Goal: Task Accomplishment & Management: Complete application form

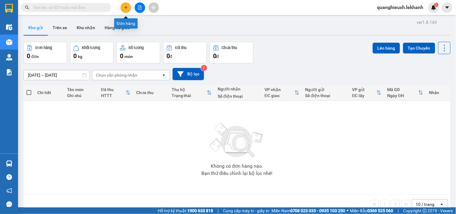
click at [125, 7] on icon "plus" at bounding box center [126, 7] width 4 height 4
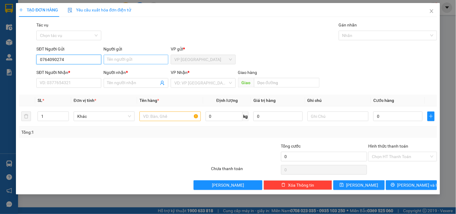
type input "0764090274"
click at [115, 61] on input "Người gửi" at bounding box center [136, 60] width 65 height 10
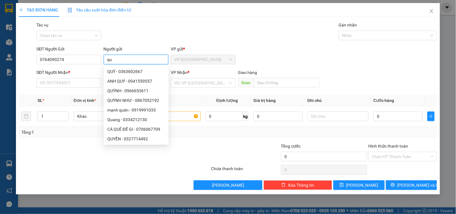
type input "q"
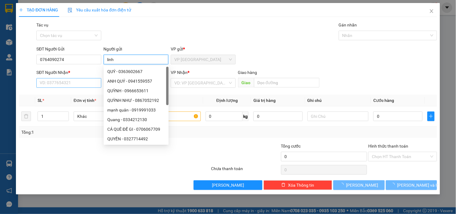
type input "linh"
click at [64, 83] on input "SĐT Người Nhận *" at bounding box center [68, 83] width 65 height 10
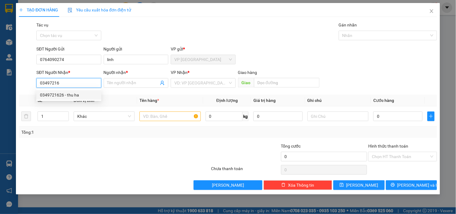
click at [79, 97] on div "0349721626 - thu ha" at bounding box center [69, 95] width 58 height 7
type input "0349721626"
type input "thu ha"
type input "60.000"
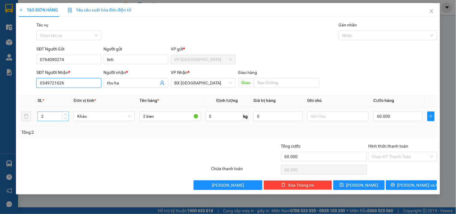
type input "0349721626"
type input "1"
click at [64, 119] on icon "down" at bounding box center [65, 118] width 2 height 2
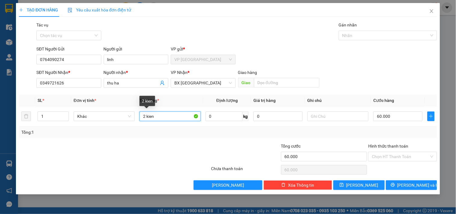
drag, startPoint x: 164, startPoint y: 116, endPoint x: 20, endPoint y: 104, distance: 144.3
click at [20, 104] on table "SL * Đơn vị tính * Tên hàng * Định lượng Giá trị hàng Ghi chú Cước hàng 1 Khác …" at bounding box center [228, 111] width 419 height 32
type input "1 thùng nhân bánh đông lạnh"
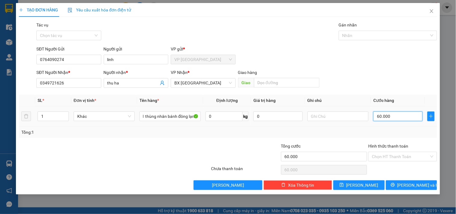
click at [394, 117] on input "60.000" at bounding box center [398, 117] width 49 height 10
type input "3"
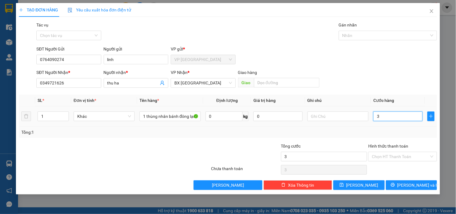
type input "30"
type input "300"
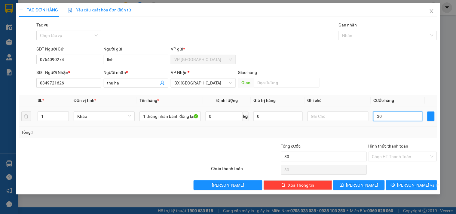
type input "300"
type input "3.000"
type input "30.000"
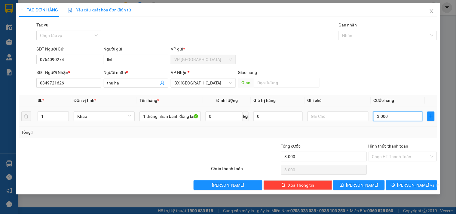
type input "30.000"
drag, startPoint x: 345, startPoint y: 128, endPoint x: 350, endPoint y: 133, distance: 6.4
click at [345, 128] on div "Tổng: 1" at bounding box center [228, 132] width 419 height 11
click at [408, 187] on span "[PERSON_NAME] và In" at bounding box center [419, 185] width 42 height 7
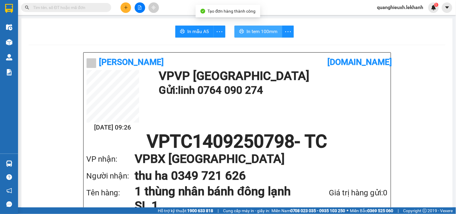
click at [251, 30] on span "In tem 100mm" at bounding box center [262, 32] width 31 height 8
click at [247, 31] on span "In tem 100mm" at bounding box center [262, 32] width 31 height 8
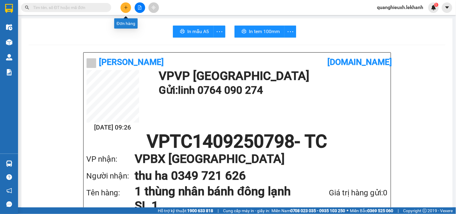
click at [122, 7] on button at bounding box center [126, 7] width 11 height 11
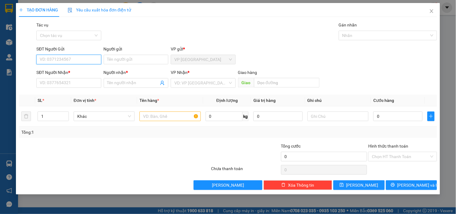
click at [60, 59] on input "SĐT Người Gửi" at bounding box center [68, 60] width 65 height 10
type input "0909658299"
click at [67, 74] on div "0909658299 - cô mai" at bounding box center [69, 71] width 58 height 7
type input "cô mai"
type input "0933930306"
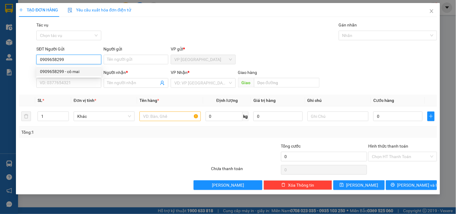
type input "THÀNH"
type input "40.000"
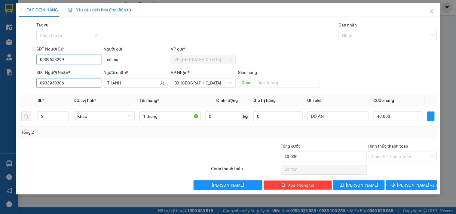
type input "0909658299"
click at [81, 81] on input "0933930306" at bounding box center [68, 83] width 65 height 10
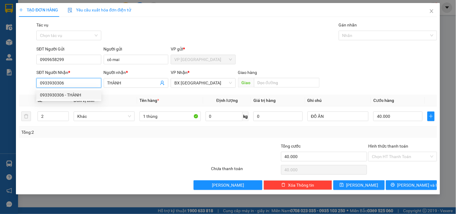
click at [80, 81] on input "0933930306" at bounding box center [68, 83] width 65 height 10
click at [63, 82] on input "0933930306" at bounding box center [68, 83] width 65 height 10
click at [73, 83] on input "0933930306" at bounding box center [68, 83] width 65 height 10
click at [65, 121] on div "2" at bounding box center [53, 117] width 31 height 10
click at [65, 120] on span "down" at bounding box center [66, 119] width 4 height 4
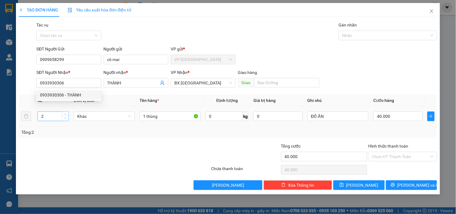
type input "1"
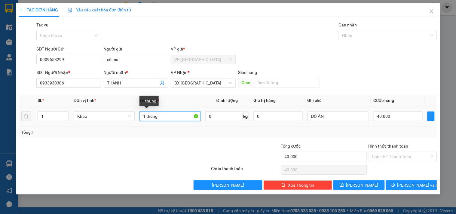
click at [167, 115] on input "1 thùng" at bounding box center [170, 117] width 61 height 10
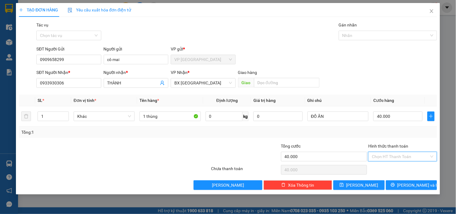
click at [399, 156] on input "Hình thức thanh toán" at bounding box center [400, 156] width 57 height 9
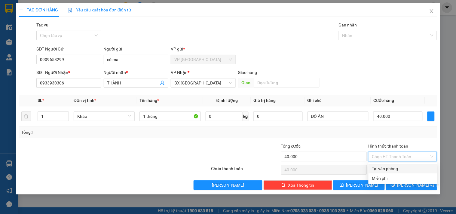
click at [387, 168] on div "Tại văn phòng" at bounding box center [403, 168] width 62 height 7
type input "0"
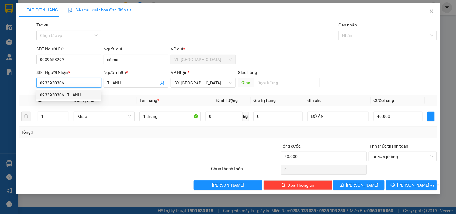
drag, startPoint x: 48, startPoint y: 82, endPoint x: 55, endPoint y: 83, distance: 6.3
click at [55, 83] on input "0933930306" at bounding box center [68, 83] width 65 height 10
click at [71, 82] on input "0933930306" at bounding box center [68, 83] width 65 height 10
click at [72, 82] on input "0933930306" at bounding box center [68, 83] width 65 height 10
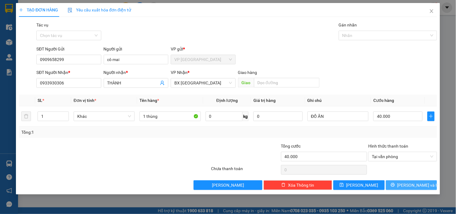
drag, startPoint x: 414, startPoint y: 184, endPoint x: 221, endPoint y: 89, distance: 215.7
click at [236, 84] on div "Transit Pickup Surcharge Ids Transit Deliver Surcharge Ids Transit Deliver Surc…" at bounding box center [228, 106] width 419 height 168
click at [125, 80] on input "THÀNH" at bounding box center [132, 83] width 51 height 7
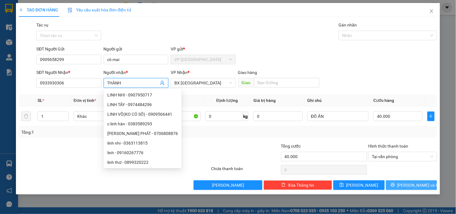
click at [411, 185] on span "[PERSON_NAME] và In" at bounding box center [419, 185] width 42 height 7
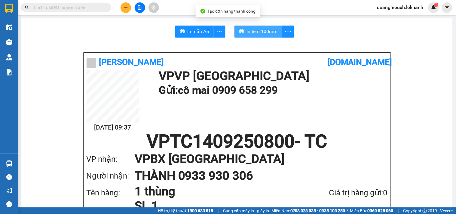
click at [253, 30] on span "In tem 100mm" at bounding box center [262, 32] width 31 height 8
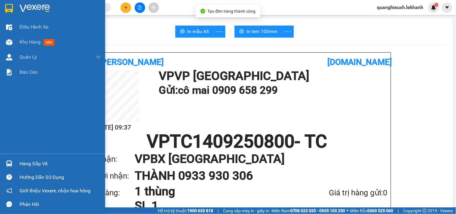
drag, startPoint x: 8, startPoint y: 9, endPoint x: 60, endPoint y: 0, distance: 51.9
click at [10, 9] on img at bounding box center [9, 8] width 8 height 9
click at [18, 8] on div at bounding box center [52, 10] width 105 height 20
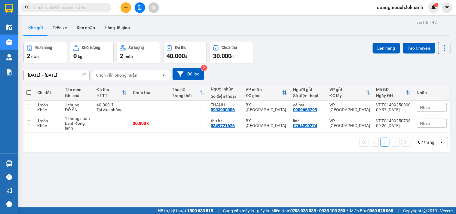
click at [275, 73] on div "[DATE] – [DATE] Press the down arrow key to interact with the calendar and sele…" at bounding box center [237, 74] width 428 height 12
click at [248, 17] on main "ver 1.8.143 Kho gửi Trên xe Kho nhận Hàng đã giao Đơn hàng 2 đơn Khối lượng 0 k…" at bounding box center [228, 104] width 456 height 208
click at [122, 8] on button at bounding box center [126, 7] width 11 height 11
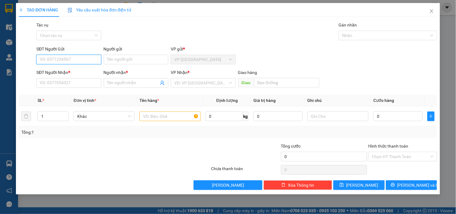
click at [74, 60] on input "SĐT Người Gửi" at bounding box center [68, 60] width 65 height 10
click at [73, 60] on input "SĐT Người Gửi" at bounding box center [68, 60] width 65 height 10
click at [71, 81] on div "SĐT Người Nhận * VD: 0377654321" at bounding box center [68, 79] width 65 height 21
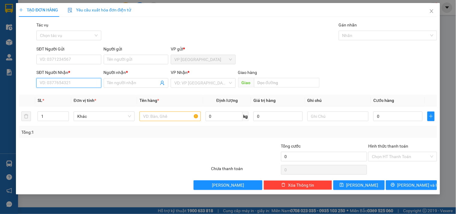
click at [71, 81] on input "SĐT Người Nhận *" at bounding box center [68, 83] width 65 height 10
type input "0384015670"
click at [68, 97] on div "0384015670 - cô Á" at bounding box center [69, 95] width 58 height 7
type input "cô Á"
type input "30.000"
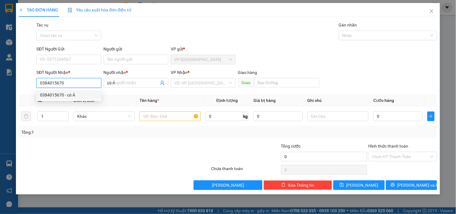
type input "30.000"
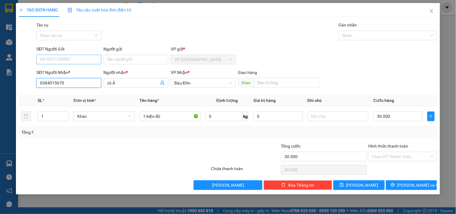
type input "0384015670"
click at [68, 58] on input "SĐT Người Gửi" at bounding box center [68, 60] width 65 height 10
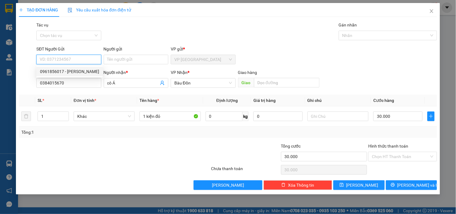
click at [61, 73] on div "0961856017 - [PERSON_NAME]" at bounding box center [69, 71] width 59 height 7
type input "0961856017"
type input "DUY"
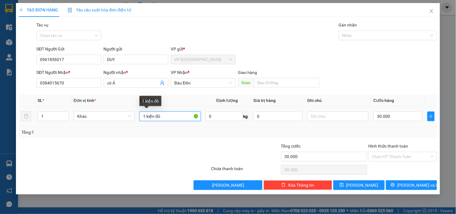
click at [171, 115] on input "1 kiện đỏ" at bounding box center [170, 117] width 61 height 10
type input "1 hộp bánh"
click at [391, 160] on input "Hình thức thanh toán" at bounding box center [400, 156] width 57 height 9
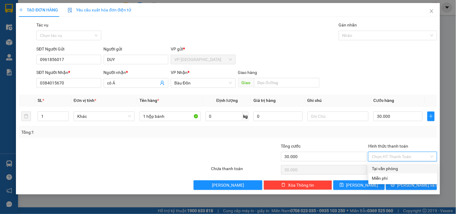
click at [390, 168] on div "Tại văn phòng" at bounding box center [403, 168] width 62 height 7
type input "0"
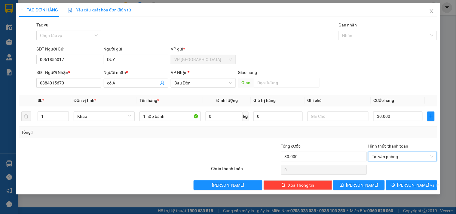
click at [338, 143] on div "Tổng cước" at bounding box center [324, 147] width 86 height 9
click at [395, 184] on icon "printer" at bounding box center [393, 185] width 4 height 4
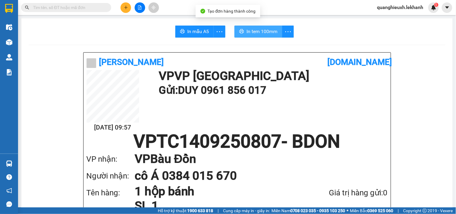
click at [258, 28] on span "In tem 100mm" at bounding box center [262, 32] width 31 height 8
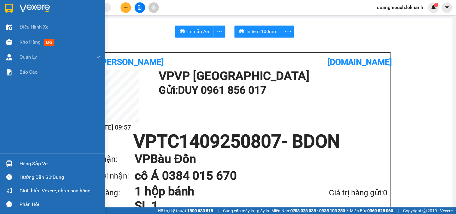
click at [20, 8] on img at bounding box center [35, 8] width 30 height 9
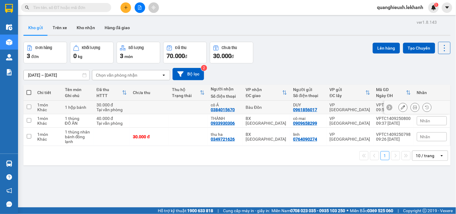
click at [413, 108] on icon at bounding box center [415, 107] width 4 height 4
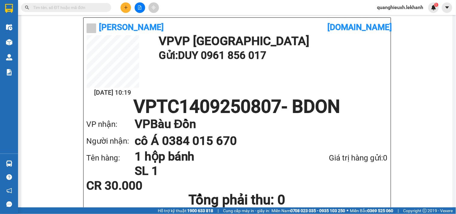
scroll to position [37, 0]
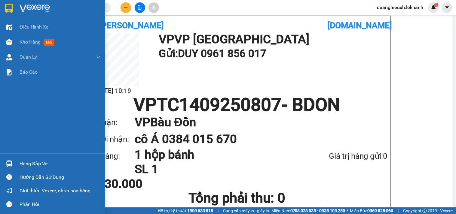
click at [11, 3] on div at bounding box center [9, 8] width 11 height 11
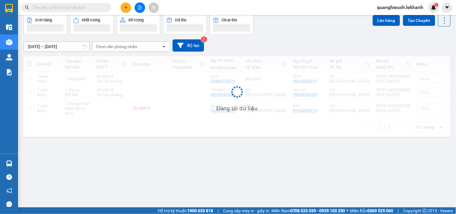
scroll to position [28, 0]
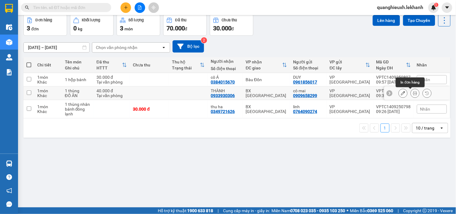
click at [413, 92] on icon at bounding box center [415, 93] width 4 height 4
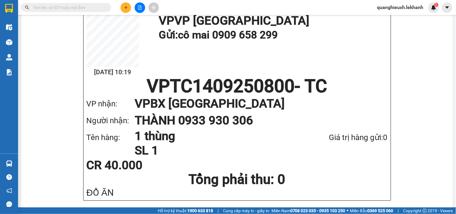
scroll to position [48, 0]
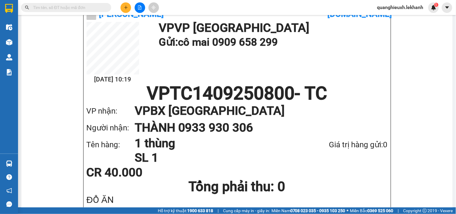
click at [18, 0] on div at bounding box center [9, 10] width 18 height 20
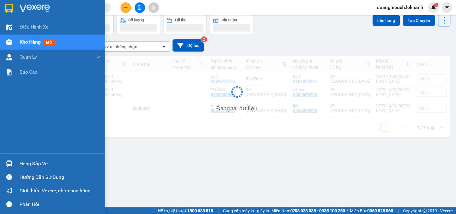
scroll to position [28, 0]
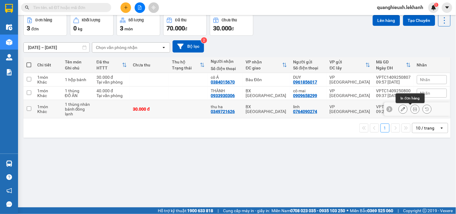
click at [413, 110] on icon at bounding box center [415, 109] width 4 height 4
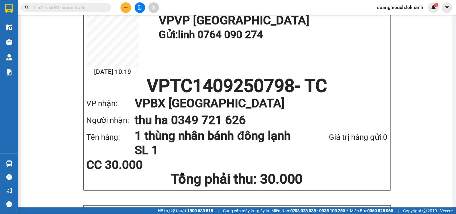
scroll to position [54, 0]
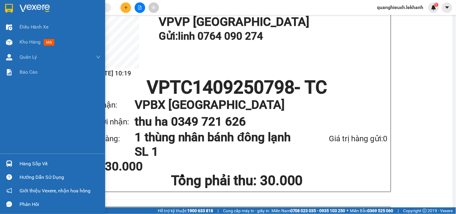
click at [18, 3] on div at bounding box center [52, 10] width 105 height 20
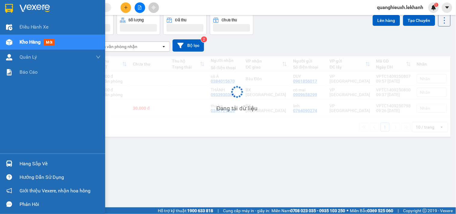
scroll to position [28, 0]
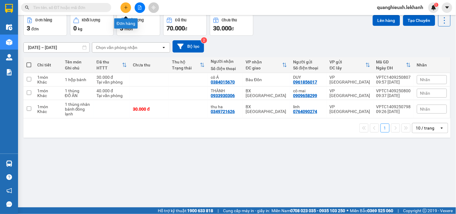
click at [123, 11] on button at bounding box center [126, 7] width 11 height 11
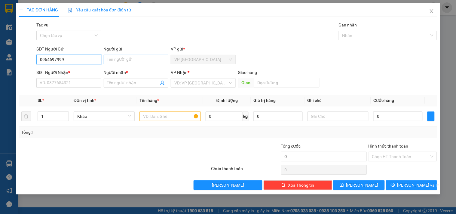
type input "0964697999"
click at [129, 60] on input "Người gửi" at bounding box center [136, 60] width 65 height 10
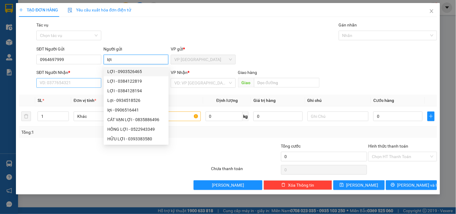
type input "lợi"
click at [76, 82] on input "SĐT Người Nhận *" at bounding box center [68, 83] width 65 height 10
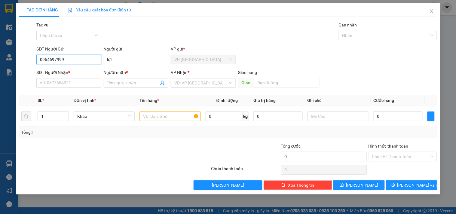
drag, startPoint x: 76, startPoint y: 60, endPoint x: 20, endPoint y: 60, distance: 56.0
click at [20, 60] on div "SĐT Người Gửi 0964697999 0964697999 Người gửi lợi VP gửi * VP [GEOGRAPHIC_DATA]" at bounding box center [228, 56] width 420 height 21
click at [56, 61] on input "0964697999" at bounding box center [68, 60] width 65 height 10
click at [73, 61] on input "0964697999" at bounding box center [68, 60] width 65 height 10
drag, startPoint x: 73, startPoint y: 61, endPoint x: 0, endPoint y: 46, distance: 74.6
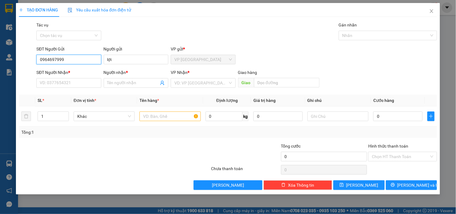
click at [0, 46] on div "TẠO ĐƠN HÀNG Yêu cầu xuất hóa đơn điện tử Transit Pickup Surcharge Ids Transit …" at bounding box center [228, 107] width 456 height 214
click at [47, 85] on input "SĐT Người Nhận *" at bounding box center [68, 83] width 65 height 10
paste input "0964697999"
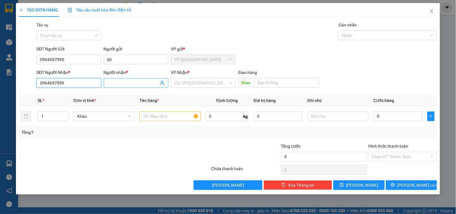
type input "0964697999"
click at [119, 87] on span at bounding box center [136, 83] width 65 height 10
type input "lợi"
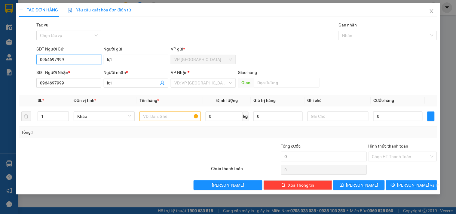
drag, startPoint x: 80, startPoint y: 59, endPoint x: 0, endPoint y: 53, distance: 80.0
click at [0, 53] on div "TẠO ĐƠN HÀNG Yêu cầu xuất hóa đơn điện tử Transit Pickup Surcharge Ids Transit …" at bounding box center [228, 107] width 456 height 214
drag, startPoint x: 122, startPoint y: 59, endPoint x: 32, endPoint y: 55, distance: 90.3
click at [32, 55] on div "SĐT Người Gửi VD: 0371234567 Người gửi lợi lợi VP gửi * VP [GEOGRAPHIC_DATA]" at bounding box center [228, 56] width 420 height 21
click at [44, 61] on input "SĐT Người Gửi" at bounding box center [68, 60] width 65 height 10
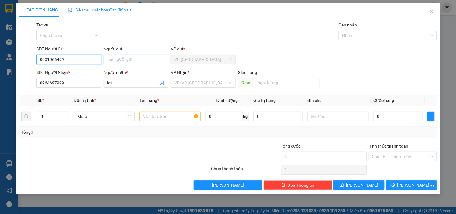
type input "0901066499"
click at [122, 61] on input "Người gửi" at bounding box center [136, 60] width 65 height 10
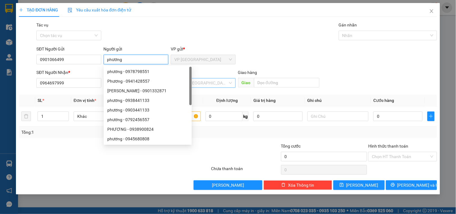
type input "phương"
click at [195, 85] on input "search" at bounding box center [201, 83] width 53 height 9
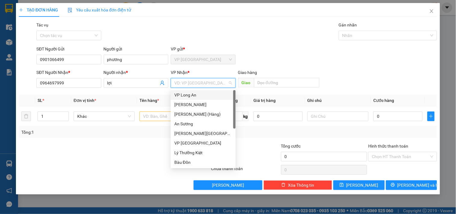
click at [210, 83] on input "search" at bounding box center [201, 83] width 53 height 9
click at [159, 116] on input "text" at bounding box center [170, 117] width 61 height 10
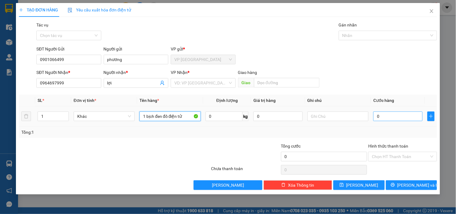
type input "1 bịch đen đồ điện tử"
click at [385, 114] on input "0" at bounding box center [398, 117] width 49 height 10
type input "3"
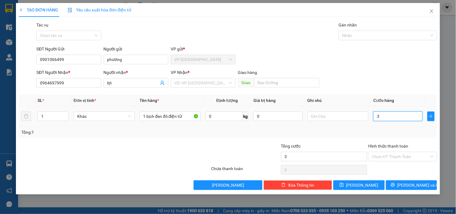
type input "30"
type input "300"
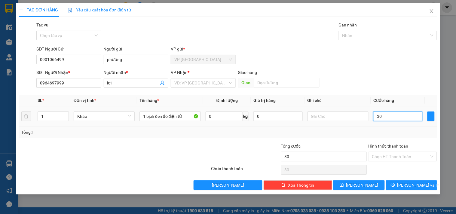
type input "300"
type input "3.000"
type input "30.000"
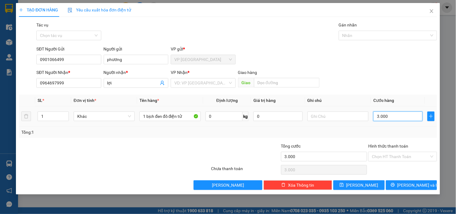
type input "30.000"
click at [205, 82] on input "search" at bounding box center [201, 83] width 53 height 9
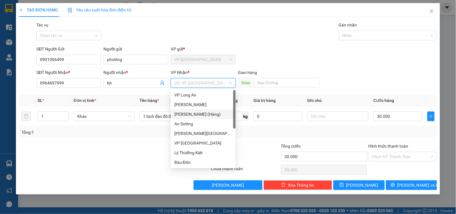
click at [185, 85] on input "search" at bounding box center [201, 83] width 53 height 9
type input "t"
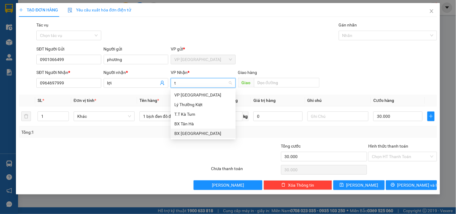
click at [193, 134] on div "BX [GEOGRAPHIC_DATA]" at bounding box center [204, 133] width 58 height 7
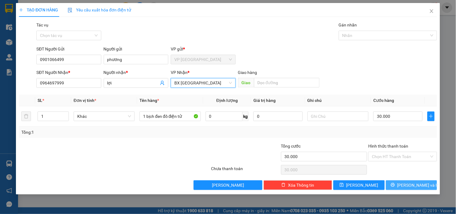
click at [407, 184] on span "[PERSON_NAME] và In" at bounding box center [419, 185] width 42 height 7
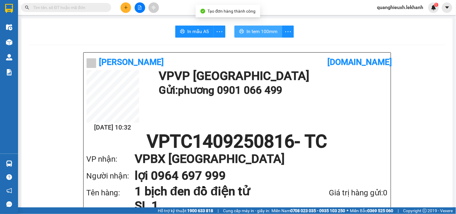
click at [248, 35] on span "In tem 100mm" at bounding box center [262, 32] width 31 height 8
click at [14, 8] on div at bounding box center [9, 10] width 18 height 20
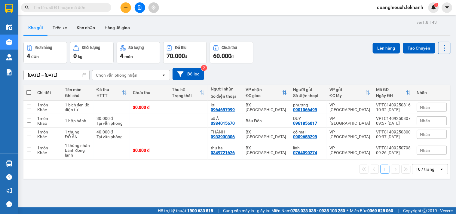
click at [128, 8] on icon "plus" at bounding box center [126, 7] width 4 height 4
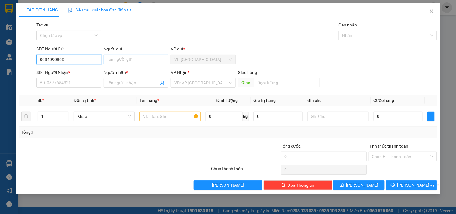
type input "0934090803"
drag, startPoint x: 109, startPoint y: 58, endPoint x: 112, endPoint y: 58, distance: 3.4
click at [110, 58] on input "Người gửi" at bounding box center [136, 60] width 65 height 10
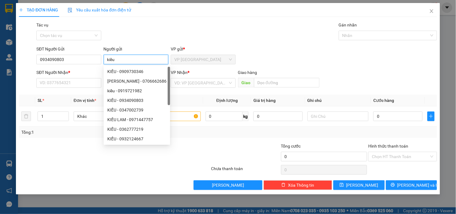
type input "kiều"
click at [70, 88] on div "SĐT Người Nhận * VD: 0377654321" at bounding box center [68, 79] width 65 height 21
click at [67, 86] on input "SĐT Người Nhận *" at bounding box center [68, 83] width 65 height 10
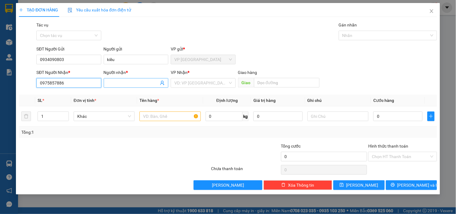
type input "0975857886"
click at [113, 80] on input "Người nhận *" at bounding box center [132, 83] width 51 height 7
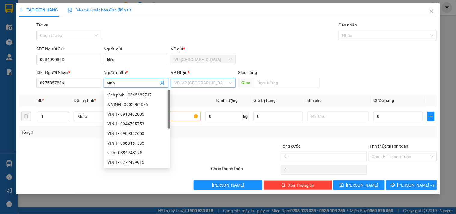
type input "vinh"
click at [194, 85] on input "search" at bounding box center [201, 83] width 53 height 9
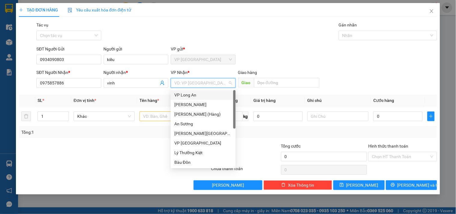
click at [193, 83] on input "search" at bounding box center [201, 83] width 53 height 9
click at [184, 80] on input "search" at bounding box center [201, 83] width 53 height 9
click at [193, 160] on div "Bàu Đồn" at bounding box center [204, 162] width 58 height 7
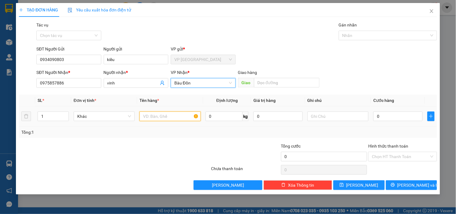
click at [151, 115] on input "text" at bounding box center [170, 117] width 61 height 10
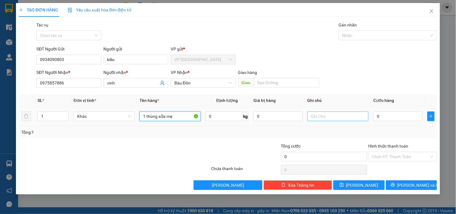
type input "1 thùng sữa mẹ"
click at [315, 119] on input "text" at bounding box center [338, 117] width 61 height 10
type input "c"
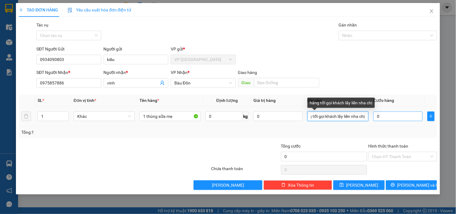
scroll to position [0, 9]
type input "hàng tới gọi khách lấy liền nha chị"
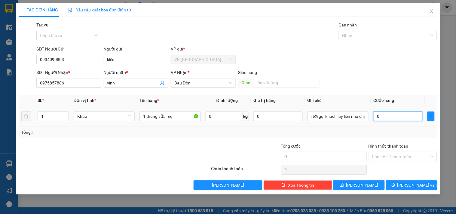
click at [378, 117] on input "0" at bounding box center [398, 117] width 49 height 10
type input "5"
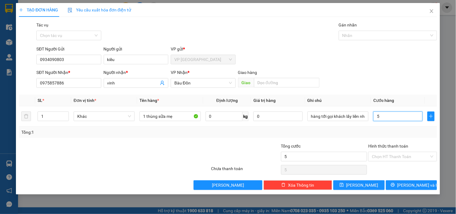
type input "50"
type input "500"
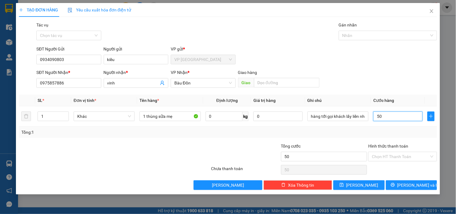
type input "500"
type input "5.000"
type input "50.000"
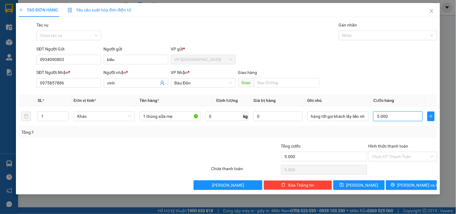
type input "50.000"
click at [400, 184] on button "[PERSON_NAME] và In" at bounding box center [411, 186] width 51 height 10
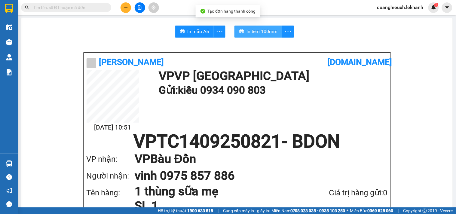
click at [248, 34] on span "In tem 100mm" at bounding box center [262, 32] width 31 height 8
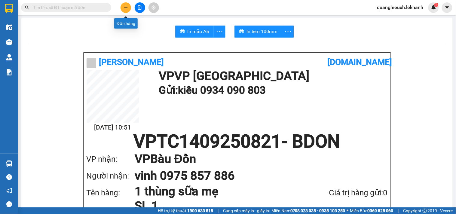
click at [123, 7] on button at bounding box center [126, 7] width 11 height 11
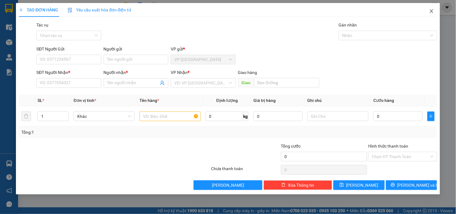
click at [434, 12] on icon "close" at bounding box center [432, 11] width 5 height 5
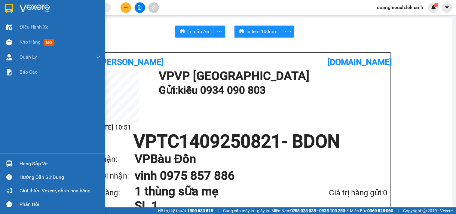
click at [26, 5] on img at bounding box center [35, 8] width 30 height 9
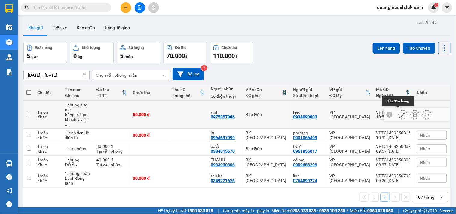
click at [401, 113] on icon at bounding box center [403, 115] width 4 height 4
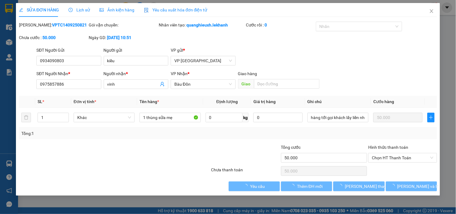
type input "0934090803"
type input "kiều"
type input "0975857886"
type input "vinh"
type input "50.000"
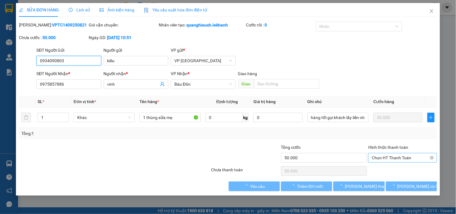
click at [387, 158] on span "Chọn HT Thanh Toán" at bounding box center [402, 157] width 61 height 9
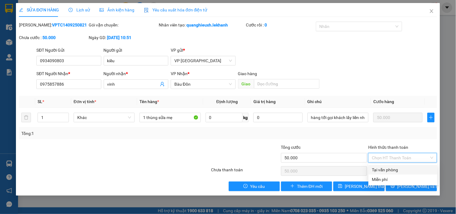
click at [391, 170] on div "Tại văn phòng" at bounding box center [403, 170] width 62 height 7
type input "0"
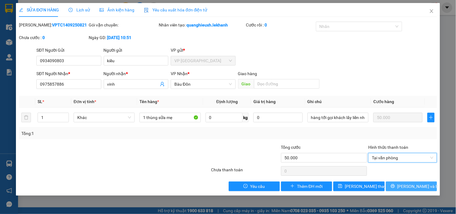
click at [395, 187] on icon "printer" at bounding box center [393, 186] width 4 height 4
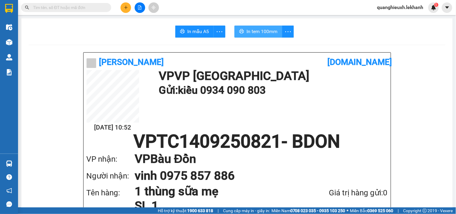
click at [252, 33] on span "In tem 100mm" at bounding box center [262, 32] width 31 height 8
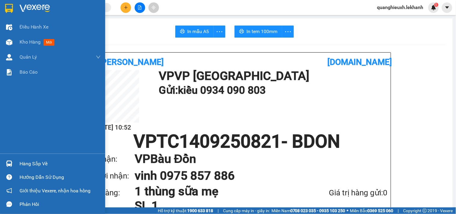
click at [9, 6] on img at bounding box center [9, 8] width 8 height 9
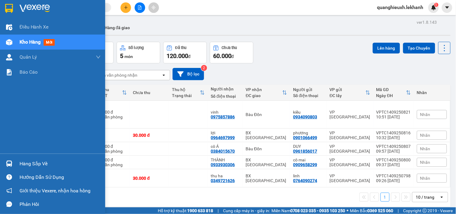
click at [17, 7] on div at bounding box center [52, 10] width 105 height 20
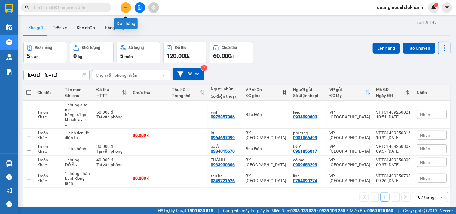
click at [127, 5] on button at bounding box center [126, 7] width 11 height 11
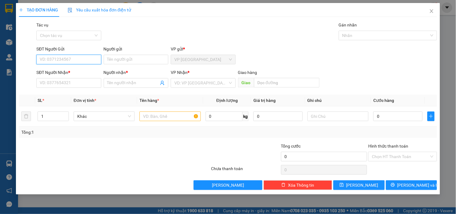
click at [71, 64] on input "SĐT Người Gửi" at bounding box center [68, 60] width 65 height 10
type input "0364665724"
click at [94, 73] on div "0364665724 - Du" at bounding box center [69, 71] width 58 height 7
type input "Du"
type input "0986286420"
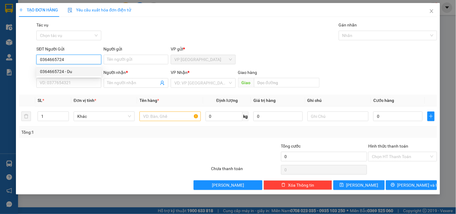
type input "Tùng"
type input "30.000"
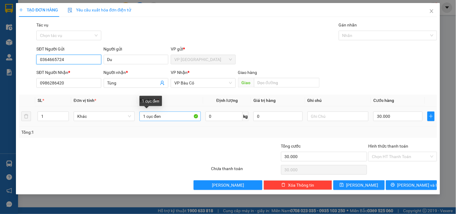
type input "0364665724"
drag, startPoint x: 168, startPoint y: 118, endPoint x: 70, endPoint y: 118, distance: 98.1
click at [72, 118] on tr "1 Khác 1 cục đen 0 kg 0 30.000" at bounding box center [228, 117] width 419 height 20
click at [181, 119] on input "1 cục đỏ" at bounding box center [170, 117] width 61 height 10
type input "1 cục đỏ"
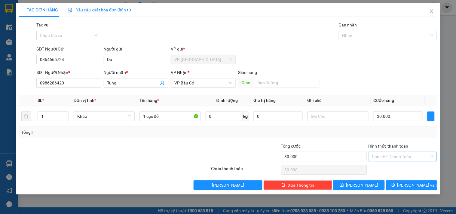
click at [383, 157] on input "Hình thức thanh toán" at bounding box center [400, 156] width 57 height 9
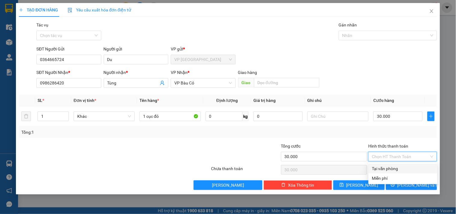
click at [391, 170] on div "Tại văn phòng" at bounding box center [403, 168] width 62 height 7
type input "0"
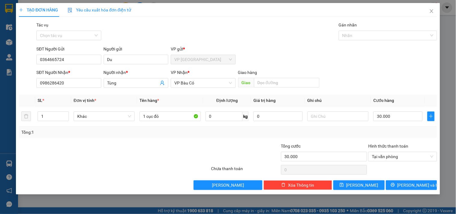
click at [326, 137] on div "Tổng: 1" at bounding box center [228, 132] width 419 height 11
click at [333, 116] on input "text" at bounding box center [338, 117] width 61 height 10
click at [407, 184] on span "[PERSON_NAME] và In" at bounding box center [419, 185] width 42 height 7
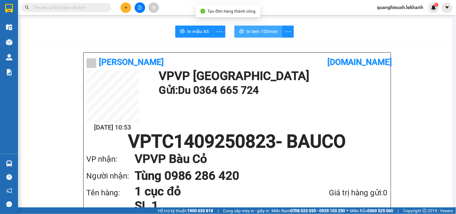
click at [253, 30] on span "In tem 100mm" at bounding box center [262, 32] width 31 height 8
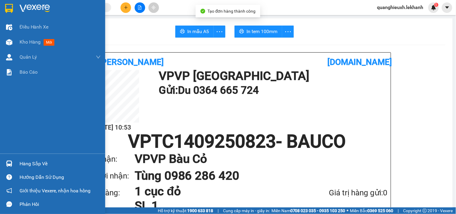
click at [14, 8] on div at bounding box center [9, 8] width 11 height 11
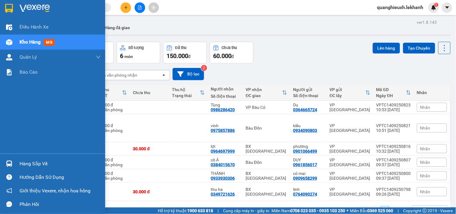
click at [21, 11] on img at bounding box center [35, 8] width 30 height 9
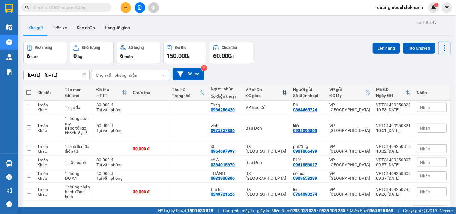
click at [124, 7] on icon "plus" at bounding box center [126, 7] width 4 height 4
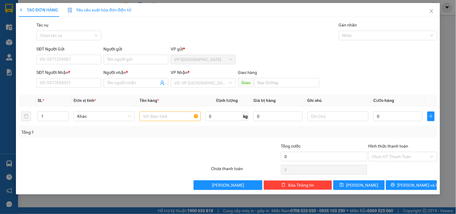
click at [82, 54] on div "SĐT Người Gửi" at bounding box center [68, 50] width 65 height 9
click at [79, 60] on input "SĐT Người Gửi" at bounding box center [68, 60] width 65 height 10
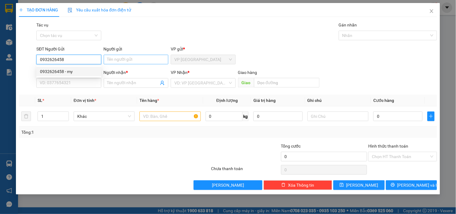
type input "0932626458"
click at [110, 62] on input "Người gửi" at bounding box center [136, 60] width 65 height 10
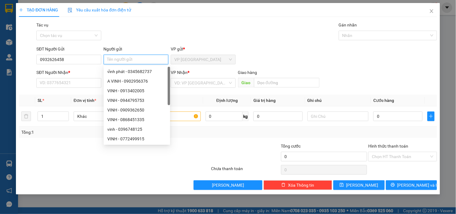
click at [119, 59] on input "Người gửi" at bounding box center [136, 60] width 65 height 10
type input "My"
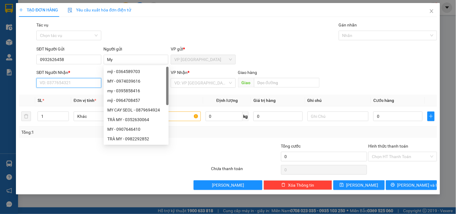
click at [73, 86] on input "SĐT Người Nhận *" at bounding box center [68, 83] width 65 height 10
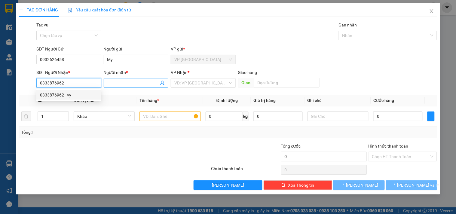
type input "0333876962"
click at [116, 81] on input "Người nhận *" at bounding box center [132, 83] width 51 height 7
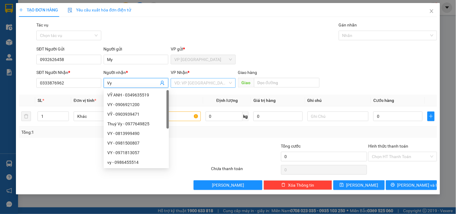
type input "Vy"
click at [188, 79] on input "search" at bounding box center [201, 83] width 53 height 9
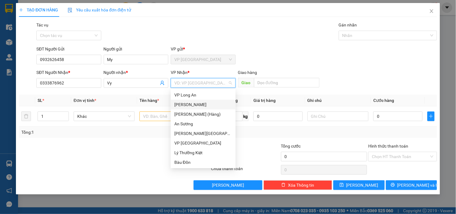
click at [193, 104] on div "[PERSON_NAME]" at bounding box center [204, 104] width 58 height 7
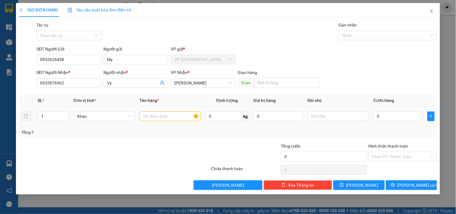
click at [160, 110] on div at bounding box center [170, 116] width 61 height 12
click at [161, 116] on input "text" at bounding box center [170, 117] width 61 height 10
type input "1 hộp kẹo"
click at [372, 113] on td "0" at bounding box center [398, 117] width 54 height 20
click at [383, 113] on input "0" at bounding box center [398, 117] width 49 height 10
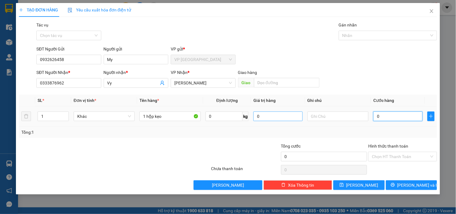
type input "3"
type input "30"
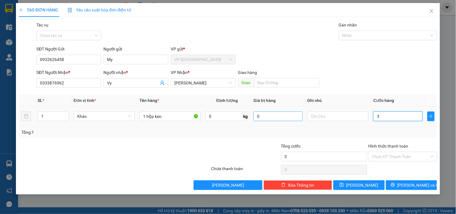
type input "30"
type input "300"
type input "3.000"
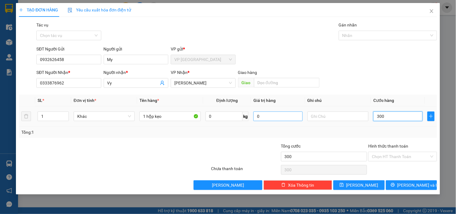
type input "3.000"
type input "30.000"
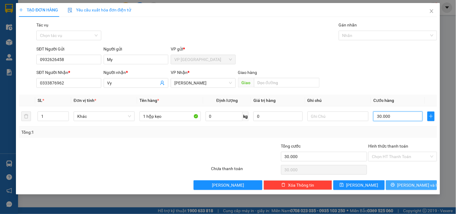
type input "30.000"
click at [410, 184] on span "[PERSON_NAME] và In" at bounding box center [419, 185] width 42 height 7
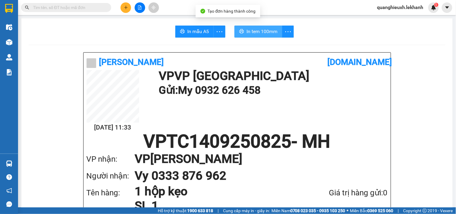
click at [242, 28] on button "In tem 100mm" at bounding box center [259, 32] width 48 height 12
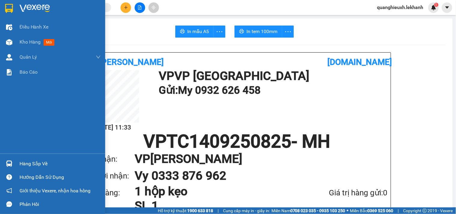
click at [16, 3] on div at bounding box center [52, 10] width 105 height 20
